Goal: Transaction & Acquisition: Download file/media

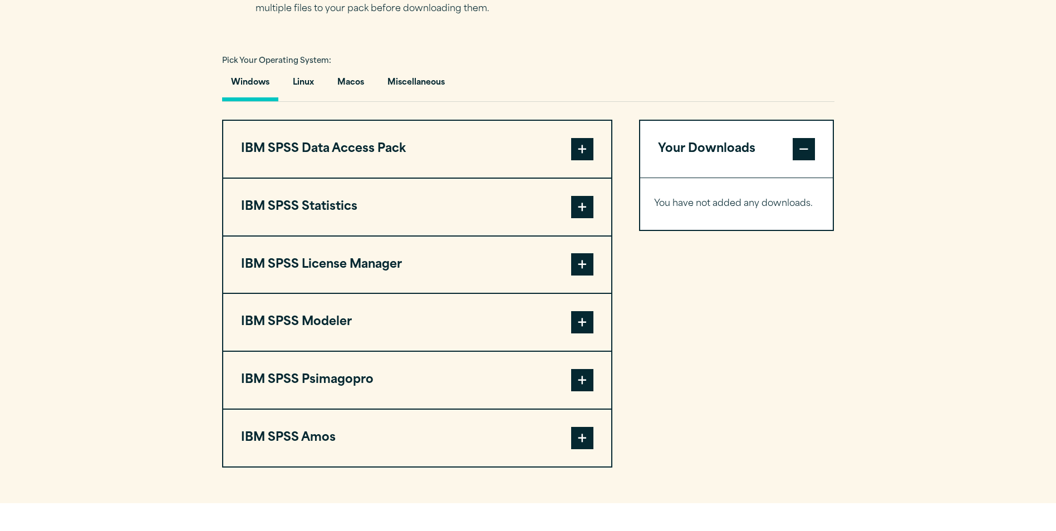
scroll to position [783, 0]
click at [341, 85] on button "Macos" at bounding box center [351, 85] width 45 height 32
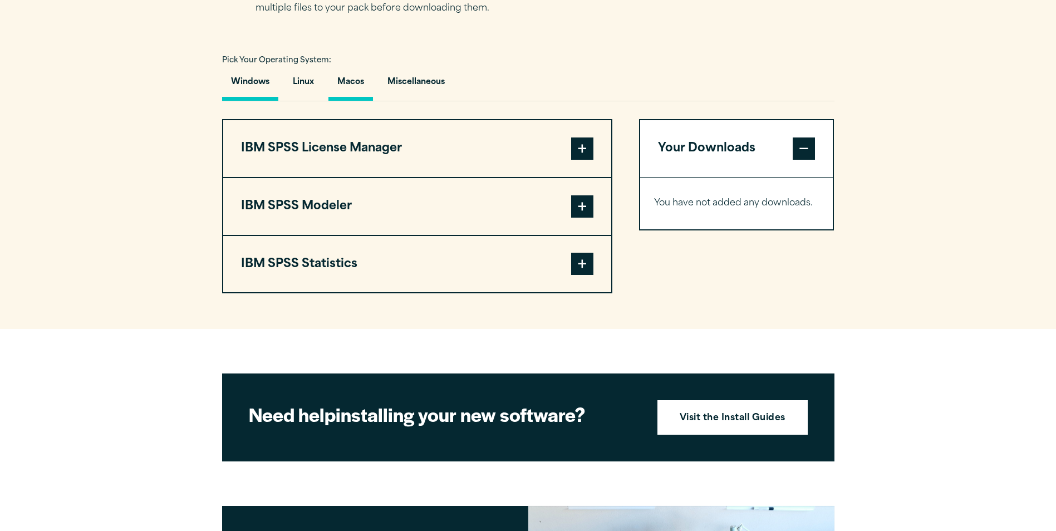
click at [248, 75] on button "Windows" at bounding box center [250, 85] width 56 height 32
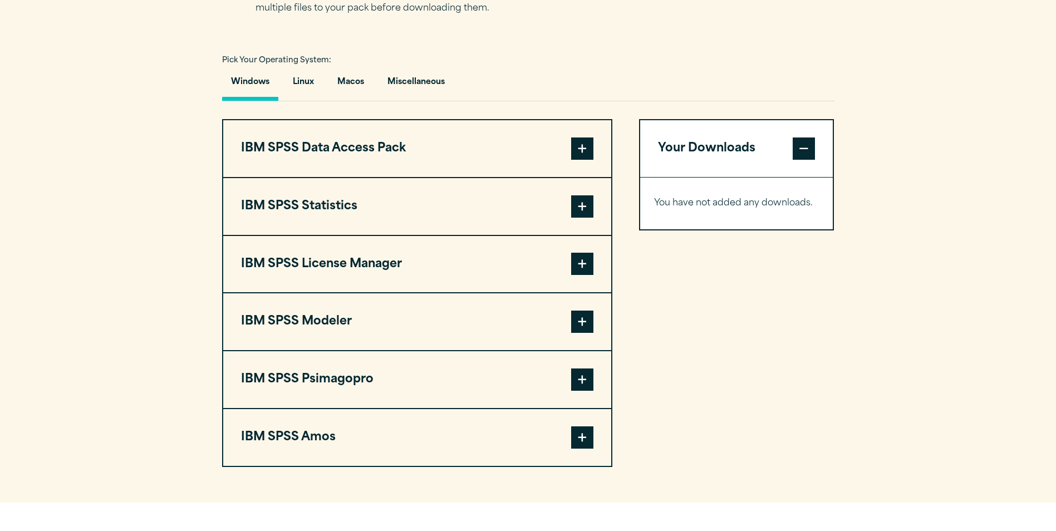
drag, startPoint x: 238, startPoint y: 202, endPoint x: 355, endPoint y: 202, distance: 116.4
click at [355, 202] on button "IBM SPSS Statistics" at bounding box center [417, 206] width 388 height 57
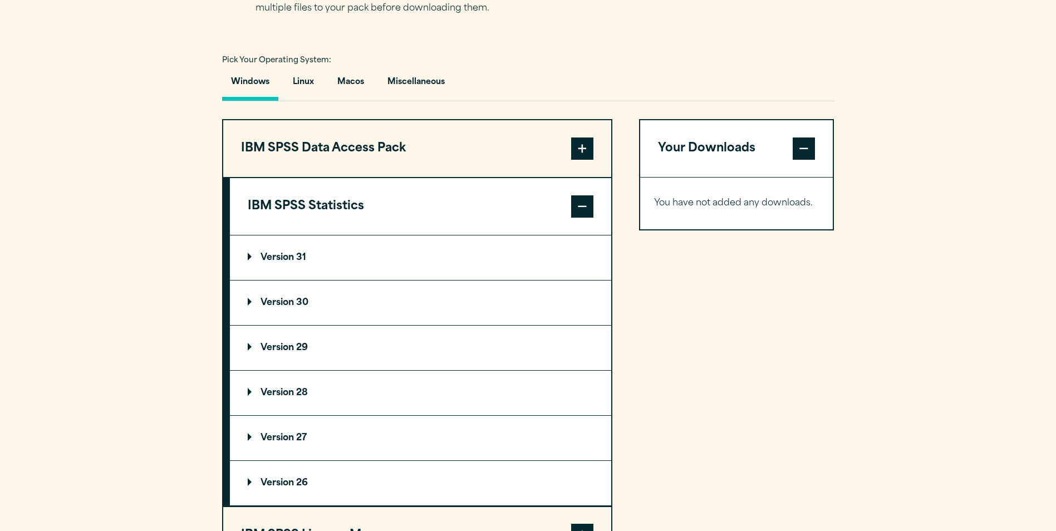
click at [249, 350] on p "Version 29" at bounding box center [278, 348] width 60 height 9
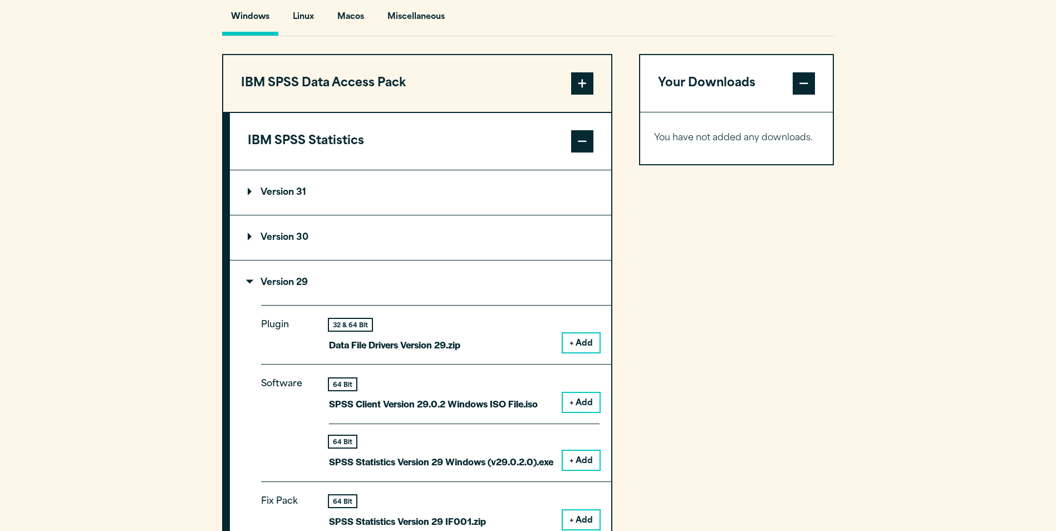
scroll to position [841, 0]
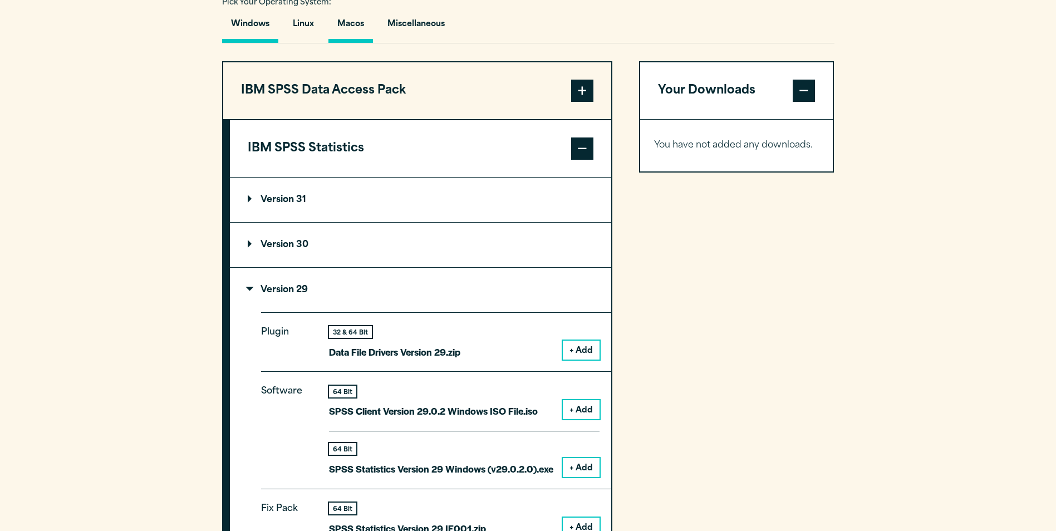
click at [347, 30] on button "Macos" at bounding box center [351, 27] width 45 height 32
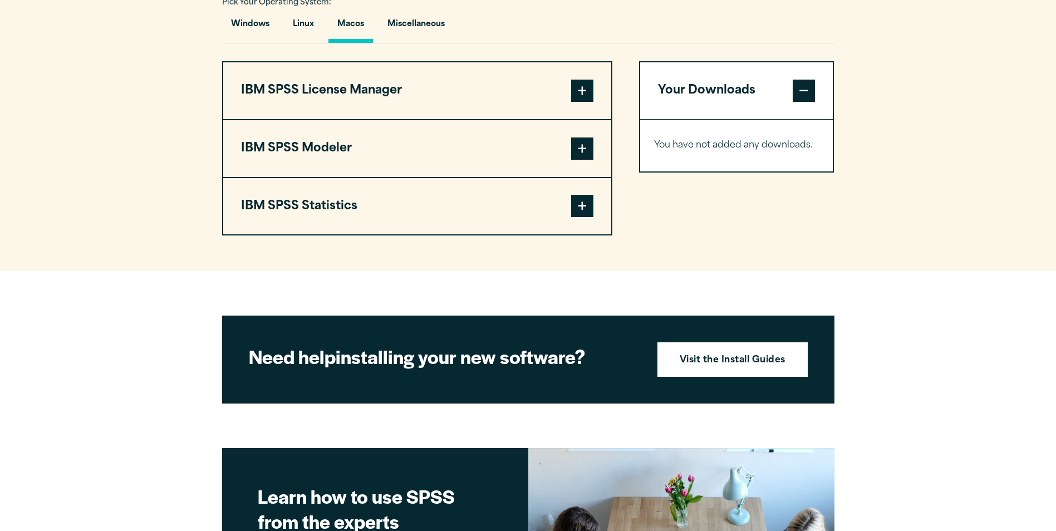
click at [576, 204] on span at bounding box center [582, 206] width 22 height 22
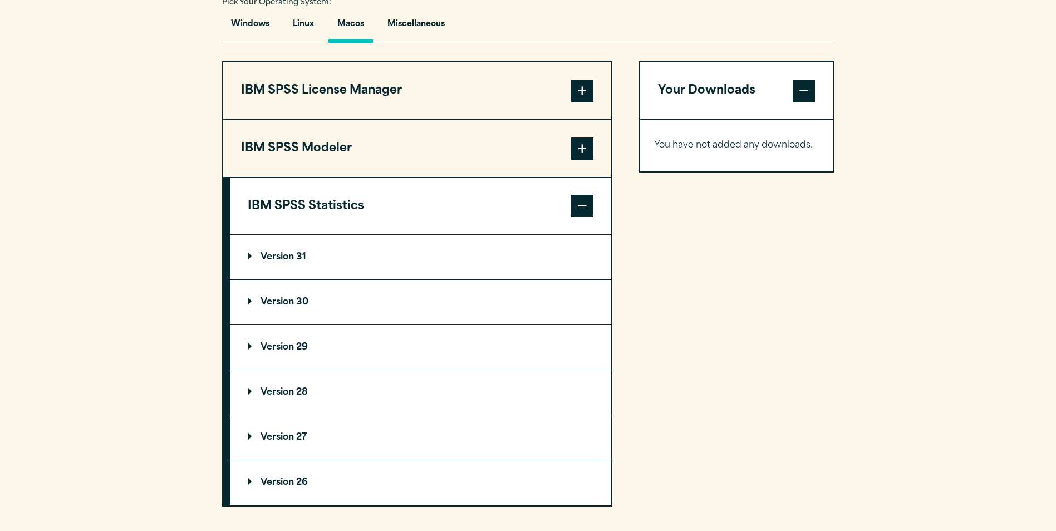
click at [272, 355] on summary "Version 29" at bounding box center [420, 347] width 381 height 45
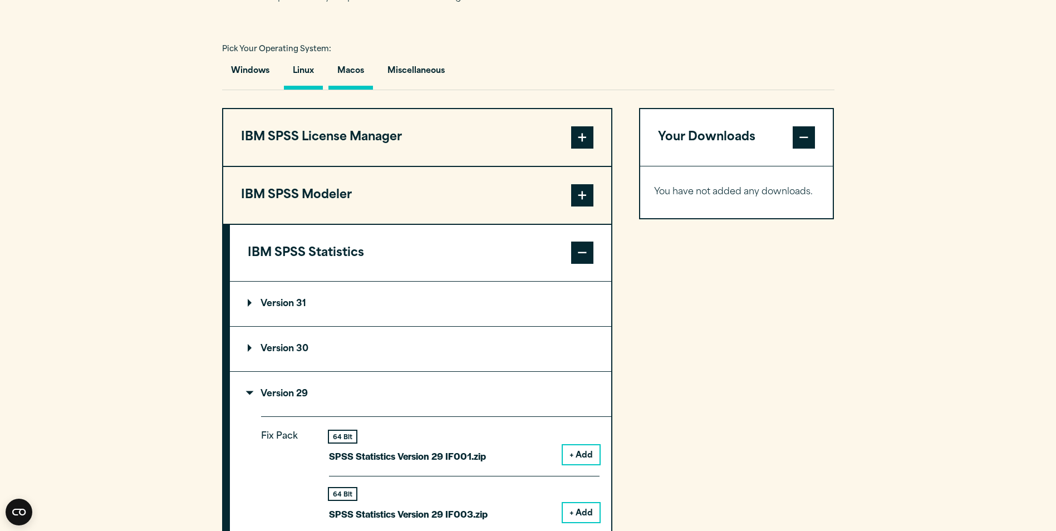
scroll to position [793, 0]
click at [263, 67] on button "Windows" at bounding box center [250, 74] width 56 height 32
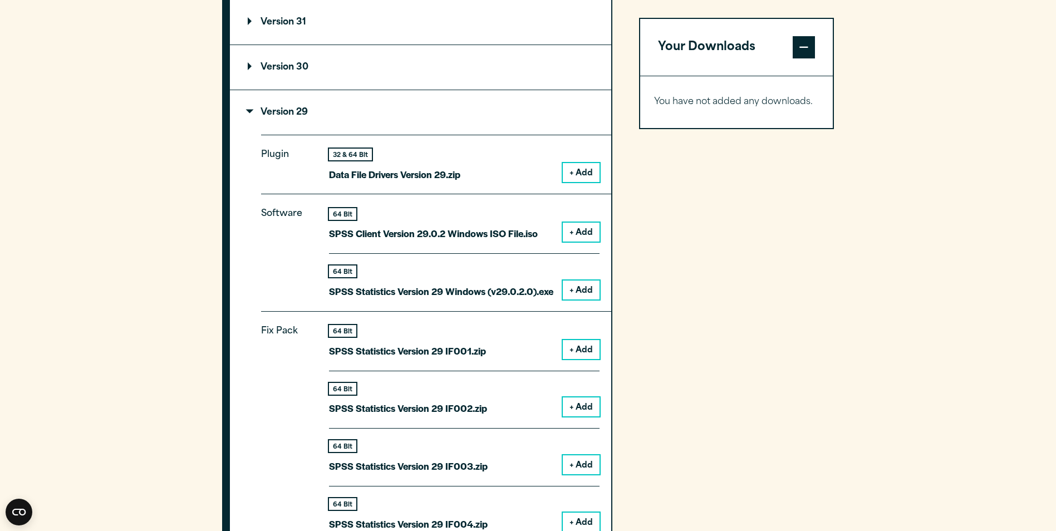
scroll to position [1021, 0]
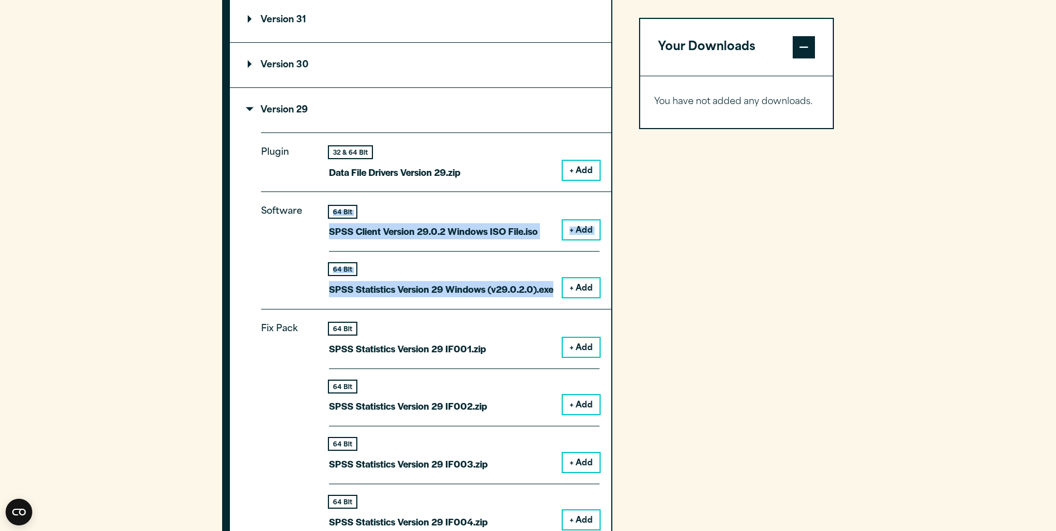
drag, startPoint x: 312, startPoint y: 292, endPoint x: 555, endPoint y: 287, distance: 242.8
click at [555, 287] on div "Software 64 Bit SPSS Client Version 29.0.2 Windows ISO File.iso + Add 64 Bit + …" at bounding box center [436, 250] width 350 height 117
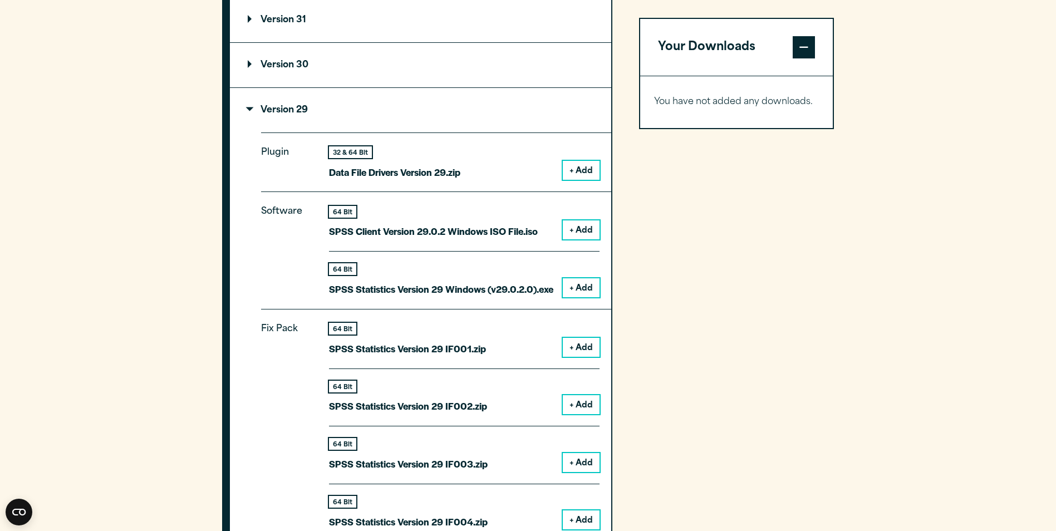
drag, startPoint x: 555, startPoint y: 287, endPoint x: 645, endPoint y: 298, distance: 91.4
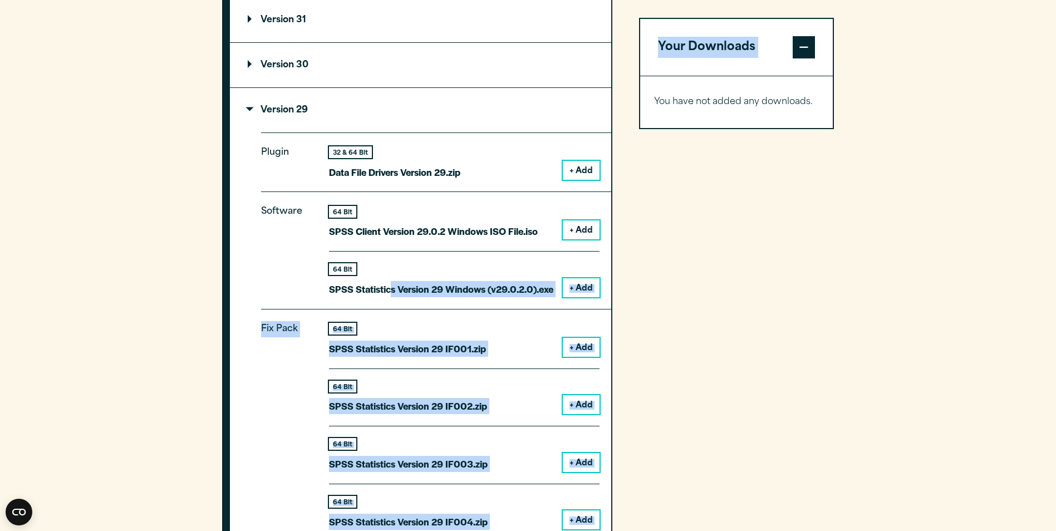
drag, startPoint x: 647, startPoint y: 295, endPoint x: 392, endPoint y: 290, distance: 255.1
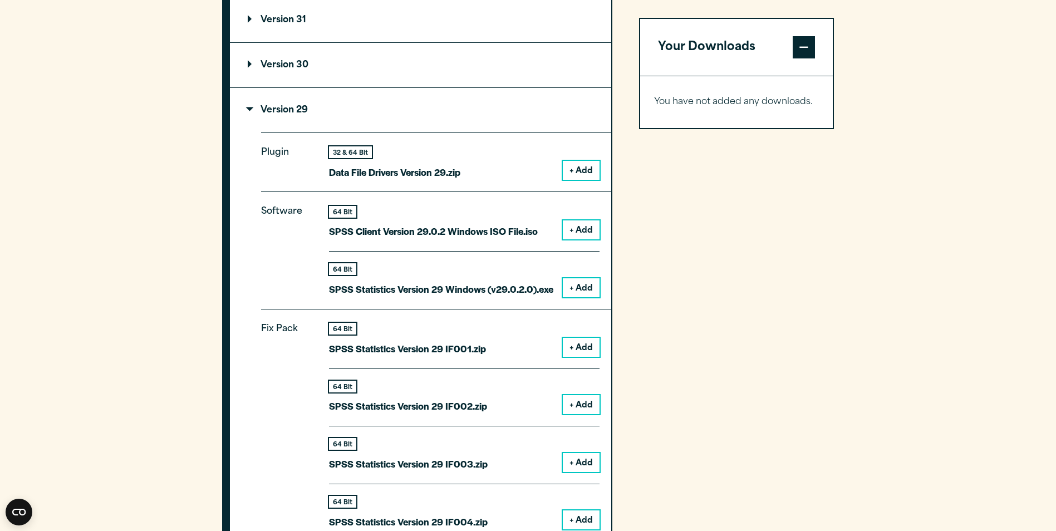
click at [179, 308] on section "Select your software downloads Use the table below to find and navigate to your…" at bounding box center [528, 540] width 1056 height 1732
drag, startPoint x: 329, startPoint y: 288, endPoint x: 554, endPoint y: 290, distance: 225.5
click at [554, 290] on div "64 Bit SPSS Statistics Version 29 Windows (v29.0.2.0).exe + Add" at bounding box center [464, 274] width 271 height 46
copy p "SPSS Statistics Version 29 Windows (v29.0.2.0).exe"
